Goal: Task Accomplishment & Management: Manage account settings

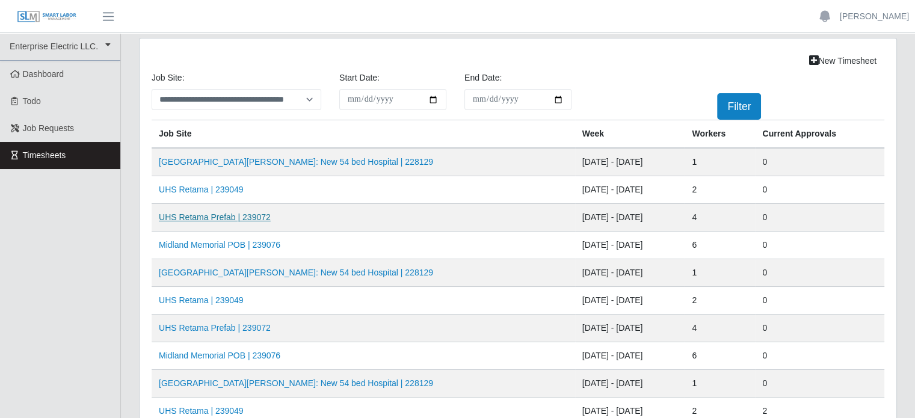
click at [212, 218] on link "UHS Retama Prefab | 239072" at bounding box center [215, 217] width 112 height 10
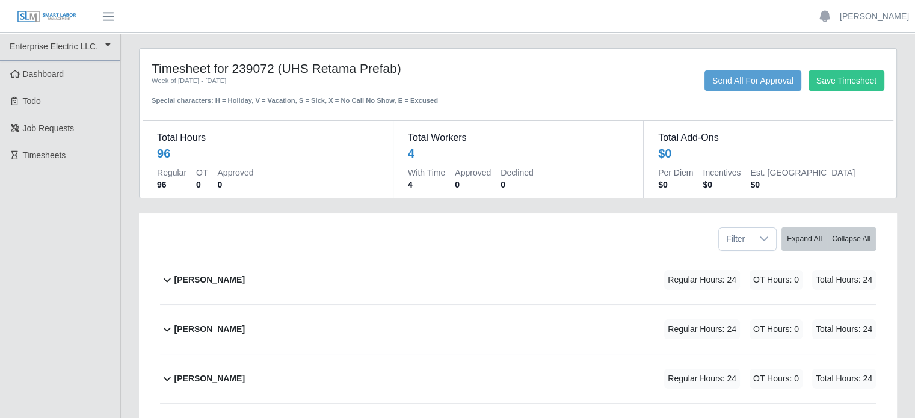
click at [231, 280] on b "[PERSON_NAME]" at bounding box center [209, 280] width 70 height 13
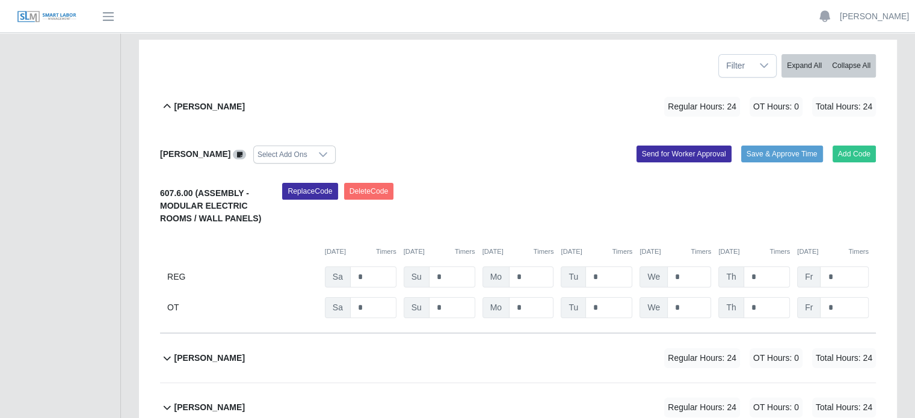
scroll to position [180, 0]
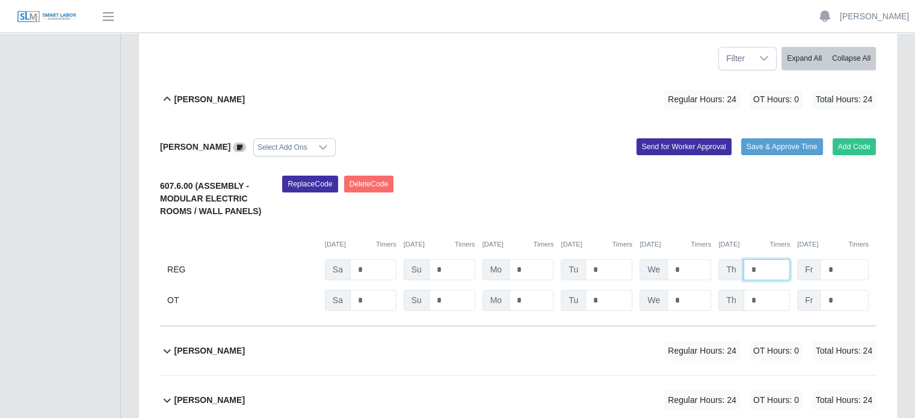
drag, startPoint x: 760, startPoint y: 269, endPoint x: 740, endPoint y: 269, distance: 20.5
click at [740, 269] on div "Th *" at bounding box center [754, 269] width 72 height 21
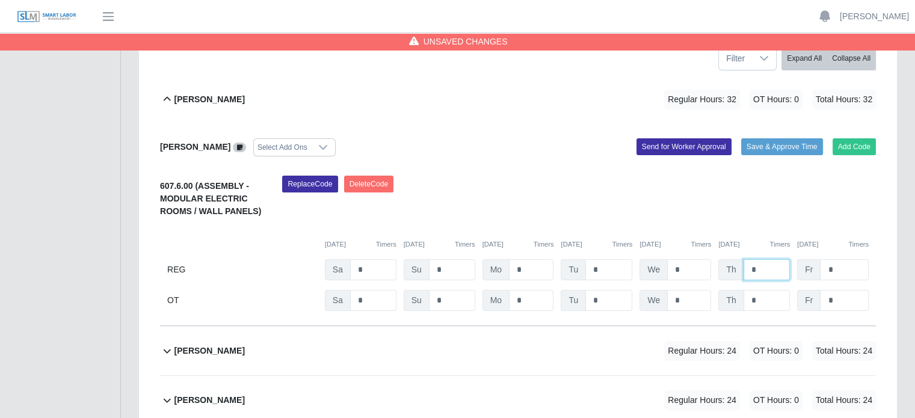
type input "*"
click at [852, 266] on input "*" at bounding box center [844, 269] width 49 height 21
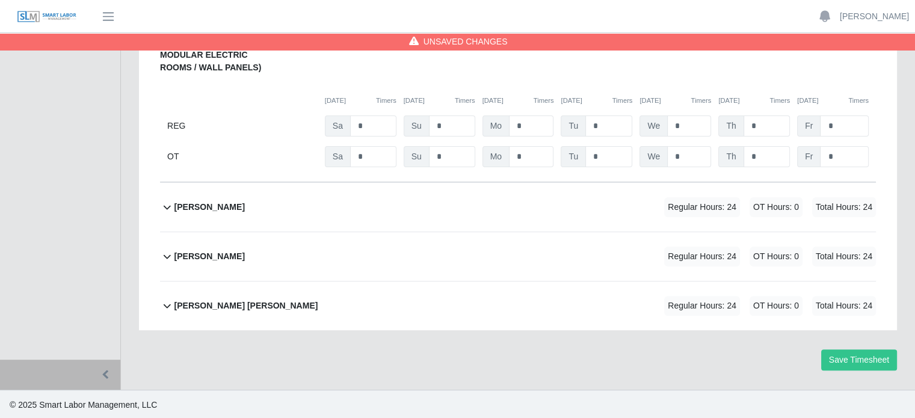
drag, startPoint x: 217, startPoint y: 209, endPoint x: 329, endPoint y: 214, distance: 112.6
click at [218, 209] on b "Joseph Sanchez" at bounding box center [209, 207] width 70 height 13
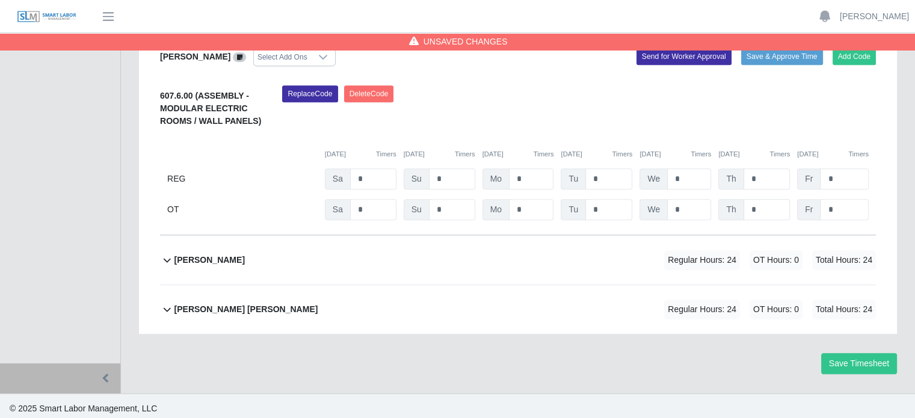
scroll to position [526, 0]
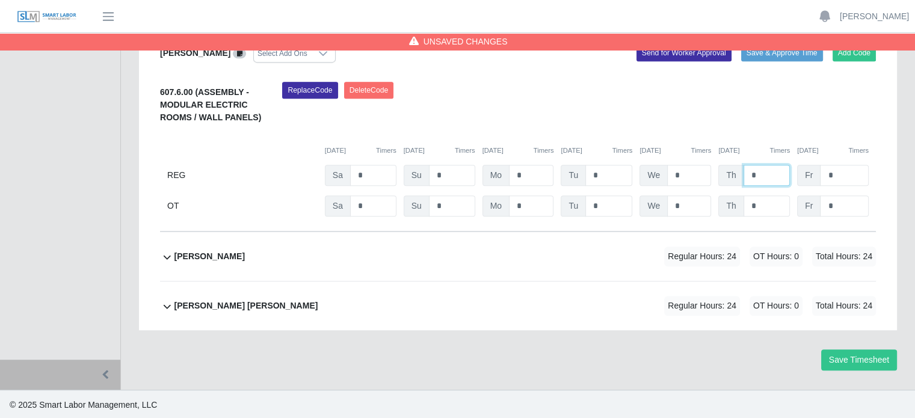
drag, startPoint x: 757, startPoint y: 174, endPoint x: 739, endPoint y: 174, distance: 18.7
type input "*"
click at [213, 254] on b "Pablo Hernandez" at bounding box center [209, 256] width 70 height 13
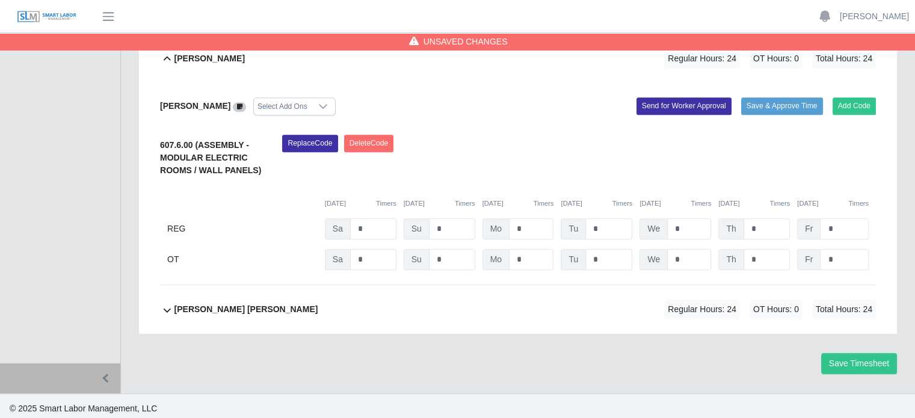
scroll to position [727, 0]
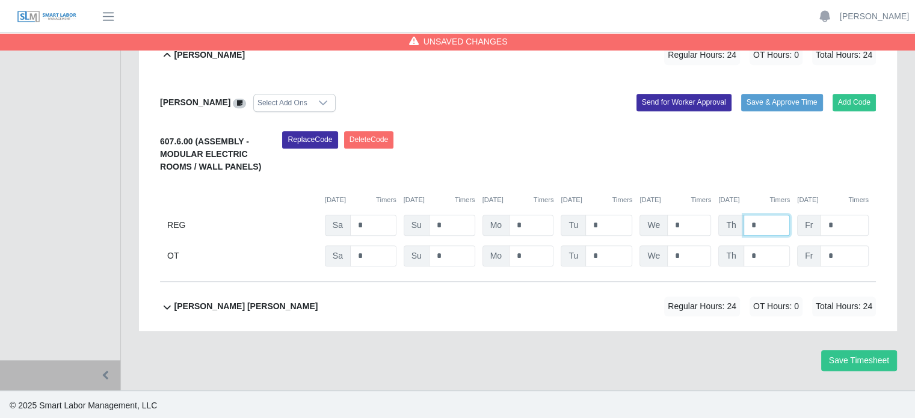
drag, startPoint x: 757, startPoint y: 222, endPoint x: 743, endPoint y: 223, distance: 13.8
click at [744, 223] on input "*" at bounding box center [767, 225] width 47 height 21
type input "*"
click at [854, 223] on input "*" at bounding box center [844, 225] width 49 height 21
click at [229, 301] on b "Victor Francisco Garcias Perez" at bounding box center [246, 306] width 144 height 13
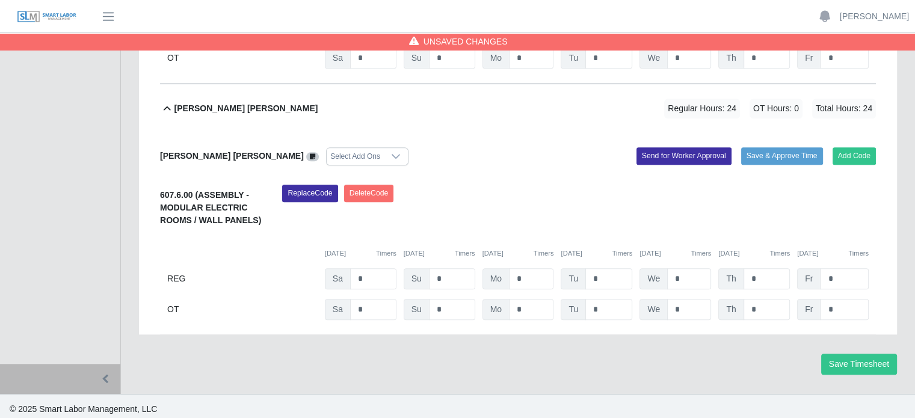
scroll to position [929, 0]
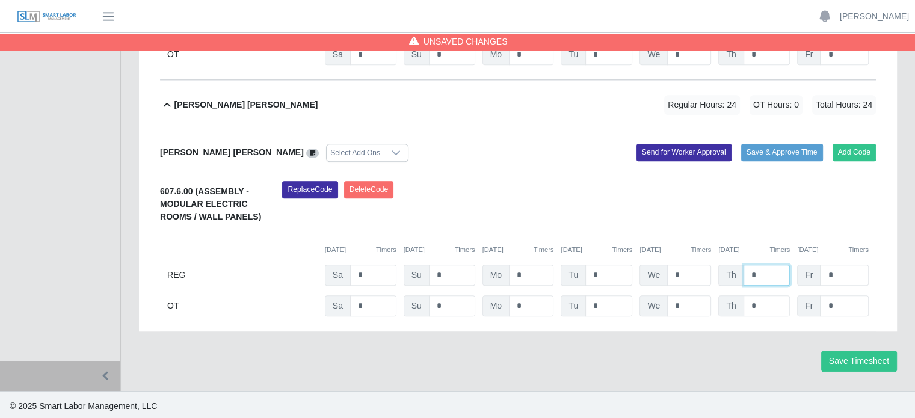
drag, startPoint x: 760, startPoint y: 271, endPoint x: 744, endPoint y: 269, distance: 16.9
click at [744, 269] on input "*" at bounding box center [767, 275] width 47 height 21
type input "*"
click at [852, 276] on input "*" at bounding box center [844, 275] width 49 height 21
click at [855, 354] on button "Save Timesheet" at bounding box center [859, 361] width 76 height 21
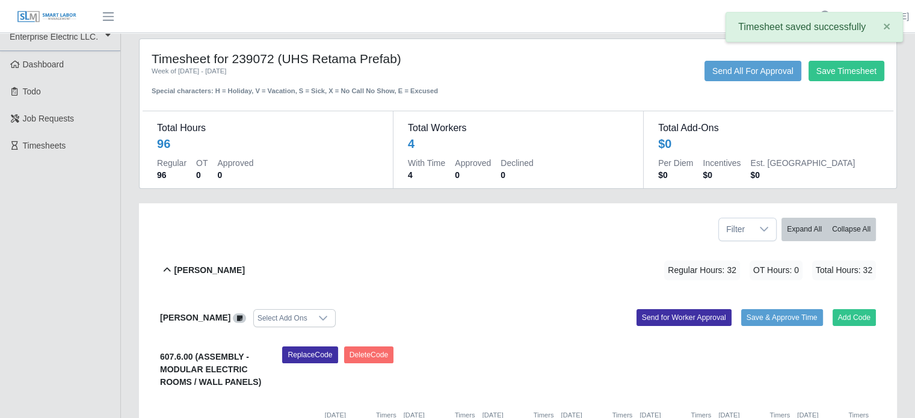
scroll to position [0, 0]
